Goal: Task Accomplishment & Management: Complete application form

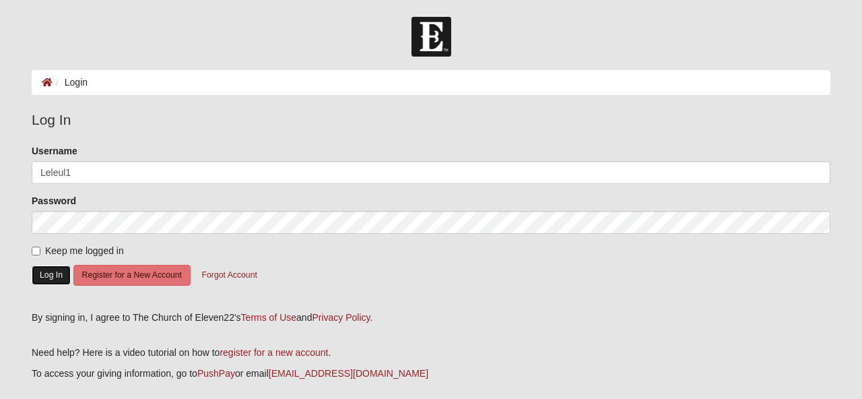
click at [51, 275] on button "Log In" at bounding box center [51, 275] width 39 height 20
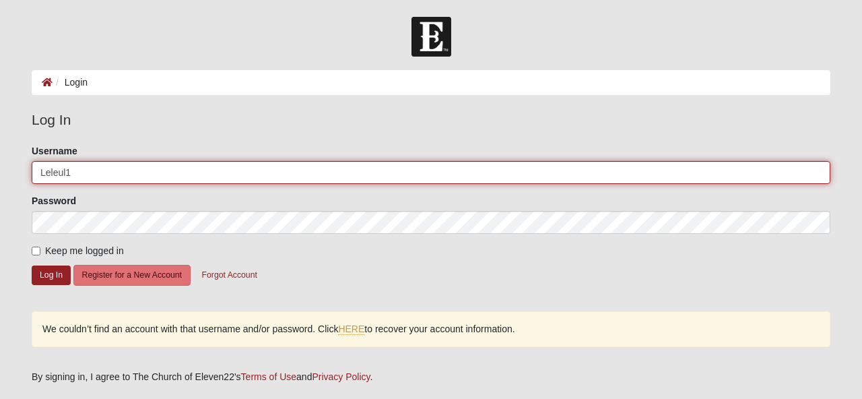
click at [96, 169] on input "Leleul1" at bounding box center [431, 172] width 799 height 23
type input "L"
type input "bamagurl79@gmail.com"
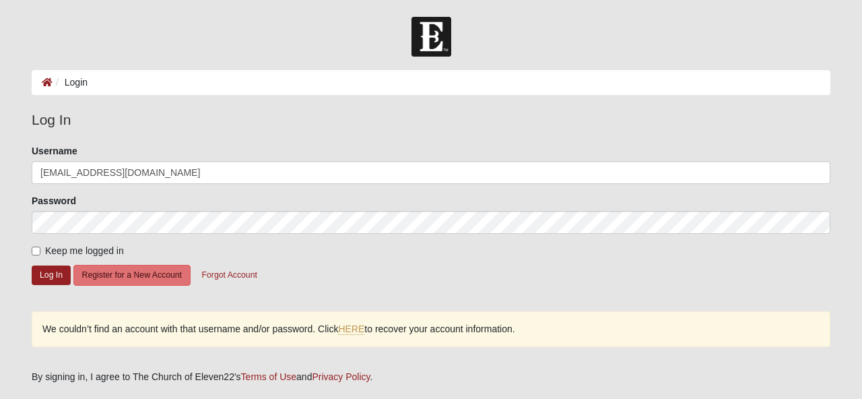
click at [513, 265] on form "Please correct the following: Username bamagurl79@gmail.com Password Keep me lo…" at bounding box center [431, 223] width 799 height 158
click at [57, 269] on button "Log In" at bounding box center [51, 275] width 39 height 20
click at [38, 273] on button "Log In" at bounding box center [51, 275] width 39 height 20
click at [354, 328] on link "HERE" at bounding box center [351, 328] width 26 height 11
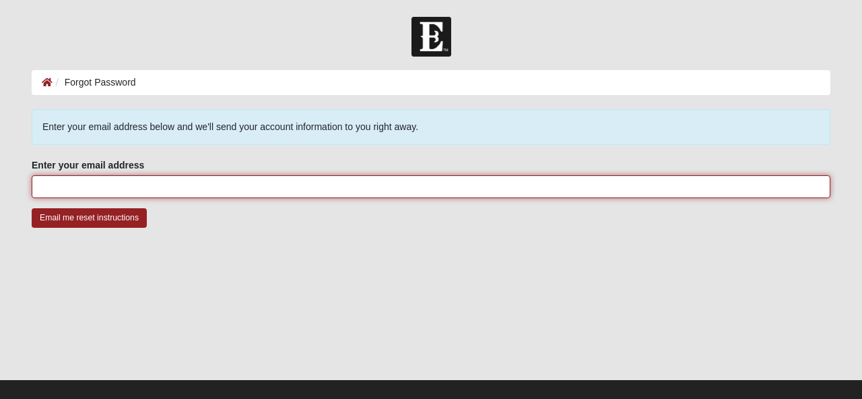
click at [55, 184] on input "Enter your email address" at bounding box center [431, 186] width 799 height 23
type input "[EMAIL_ADDRESS][DOMAIN_NAME]"
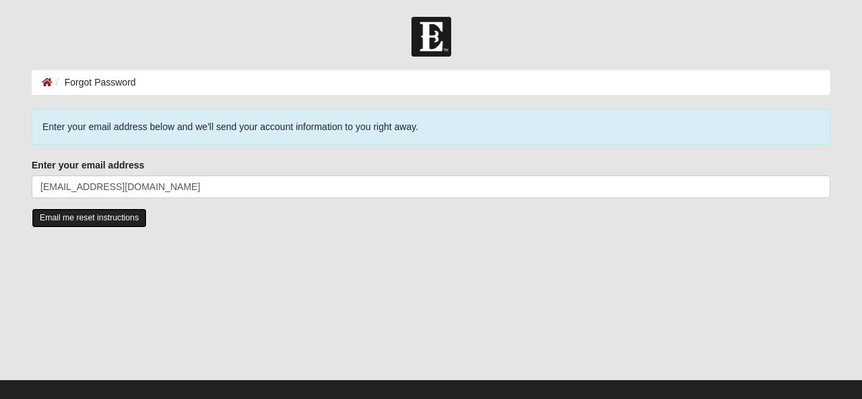
click at [96, 215] on input "Email me reset instructions" at bounding box center [89, 218] width 115 height 20
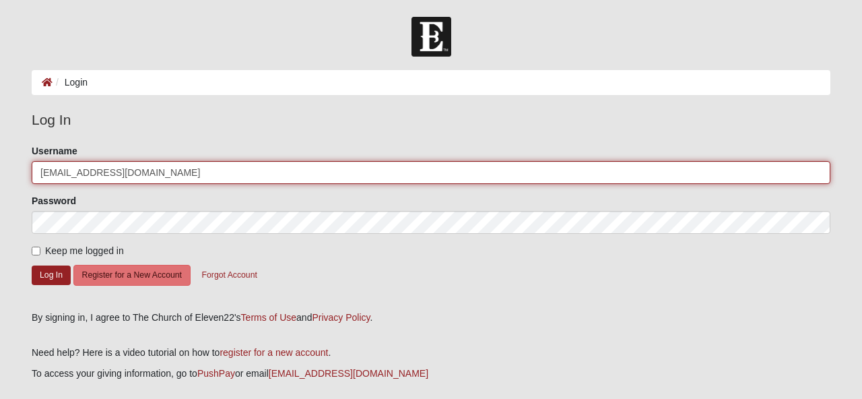
click at [154, 174] on input "[EMAIL_ADDRESS][DOMAIN_NAME]" at bounding box center [431, 172] width 799 height 23
type input "b"
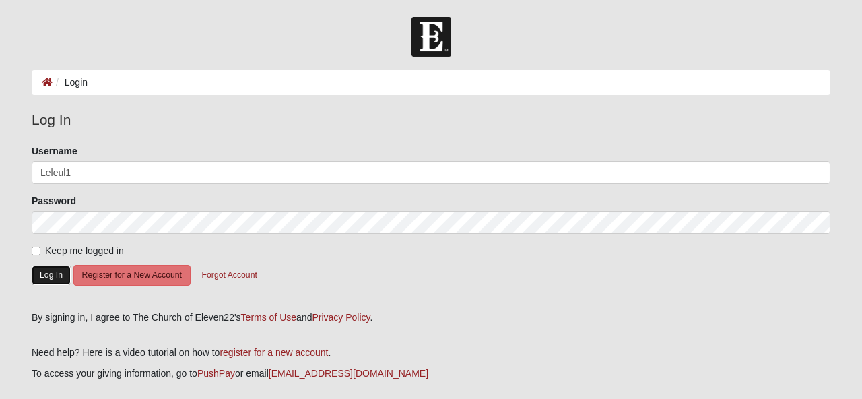
click at [49, 274] on button "Log In" at bounding box center [51, 275] width 39 height 20
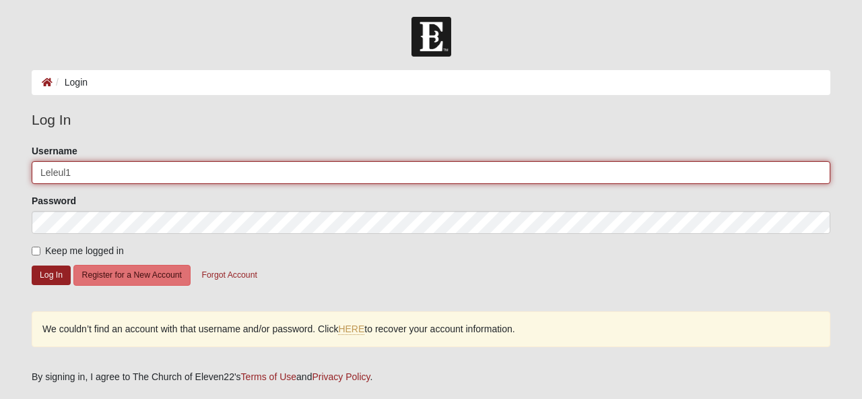
click at [91, 165] on input "Leleul1" at bounding box center [431, 172] width 799 height 23
click at [77, 170] on input "Leleul1" at bounding box center [431, 172] width 799 height 23
type input "L"
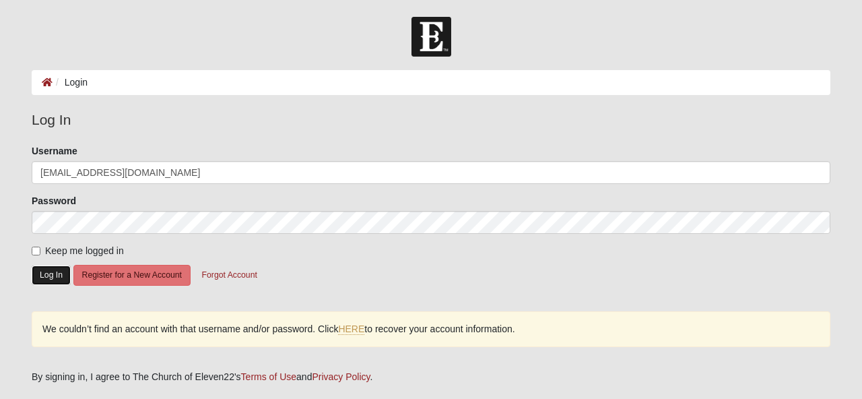
click at [54, 270] on button "Log In" at bounding box center [51, 275] width 39 height 20
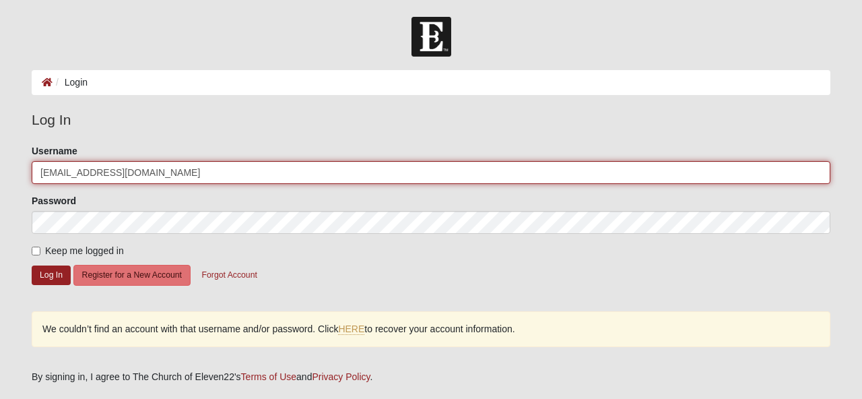
click at [154, 175] on input "Bamagurl79@gmail.com" at bounding box center [431, 172] width 799 height 23
type input "B"
type input "Leleul1"
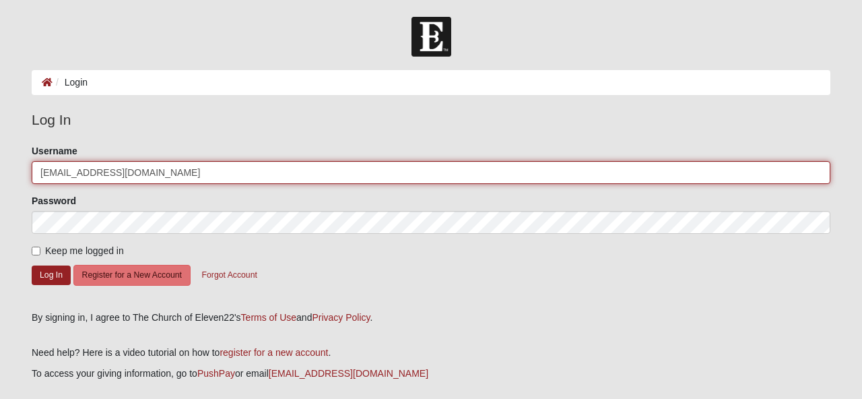
click at [154, 176] on input "[EMAIL_ADDRESS][DOMAIN_NAME]" at bounding box center [431, 172] width 799 height 23
type input "Leleul1"
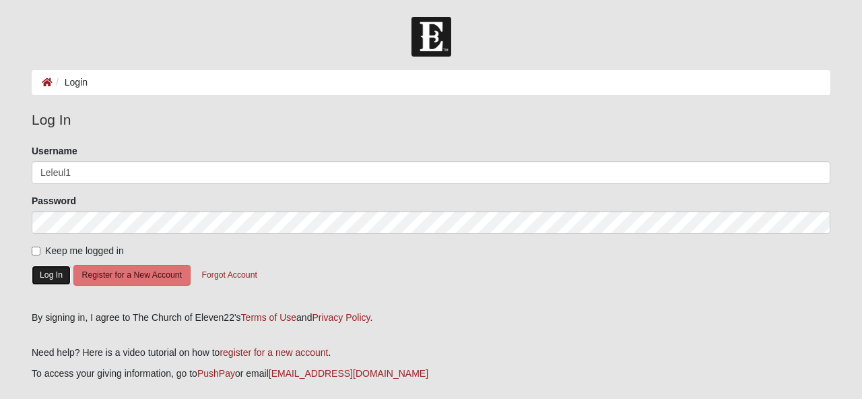
click at [52, 273] on button "Log In" at bounding box center [51, 275] width 39 height 20
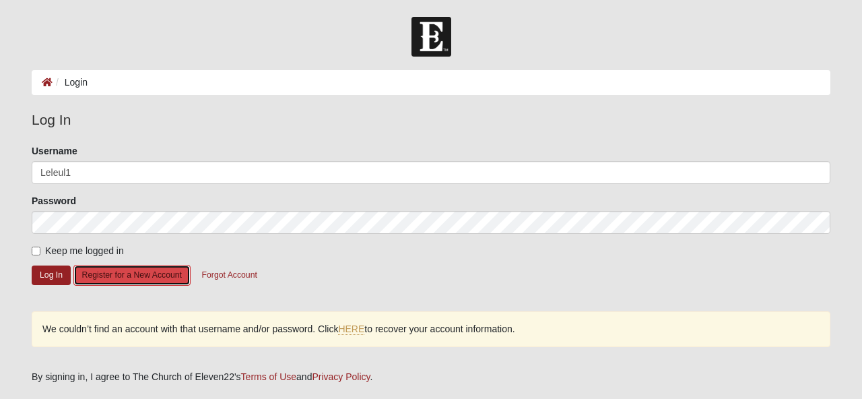
click at [97, 273] on button "Register for a New Account" at bounding box center [131, 275] width 117 height 21
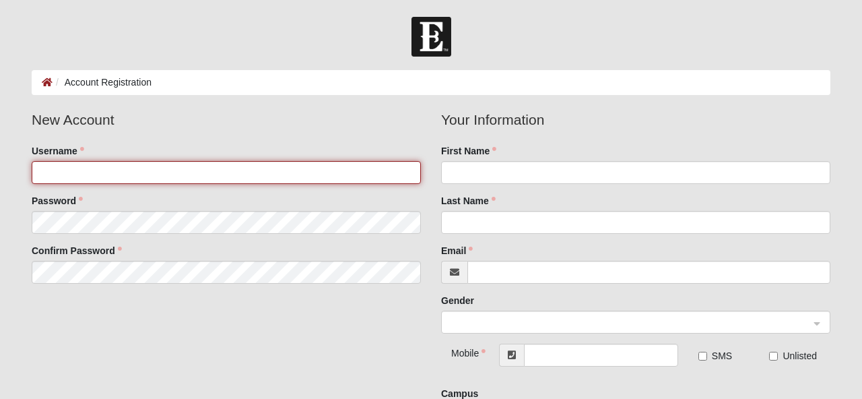
type input "Leleul1"
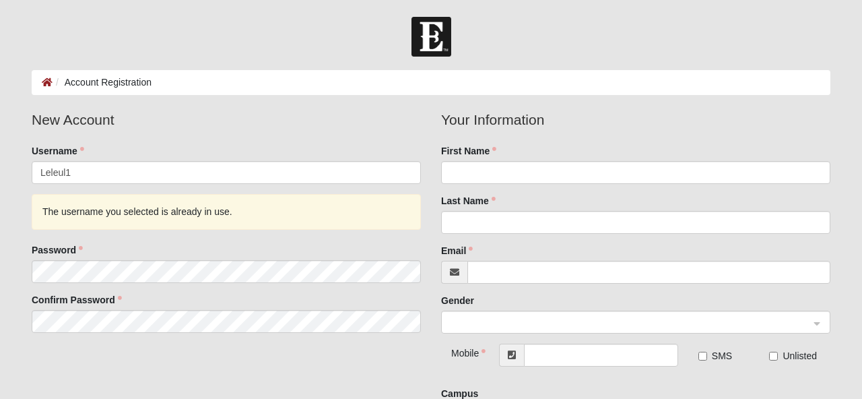
click at [58, 354] on div "New Account Username Leleul1 The username you selected is already in use. Passw…" at bounding box center [431, 272] width 819 height 327
